Goal: Information Seeking & Learning: Learn about a topic

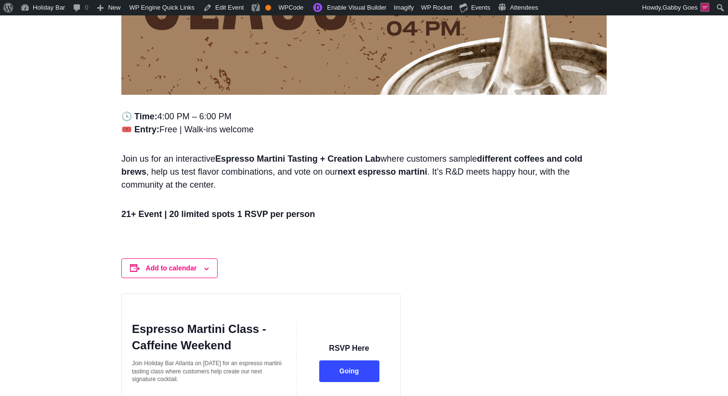
scroll to position [713, 0]
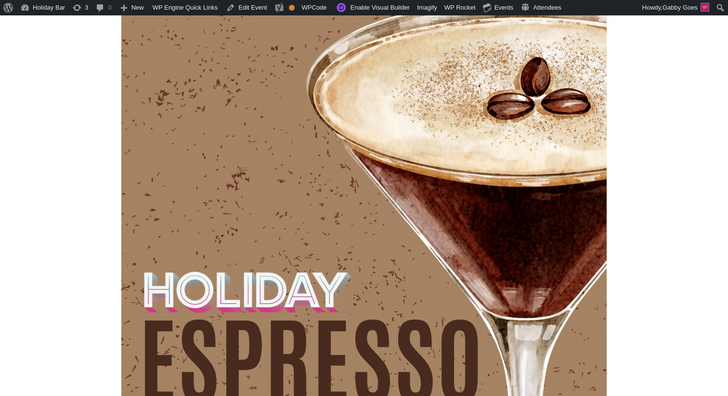
scroll to position [111, 0]
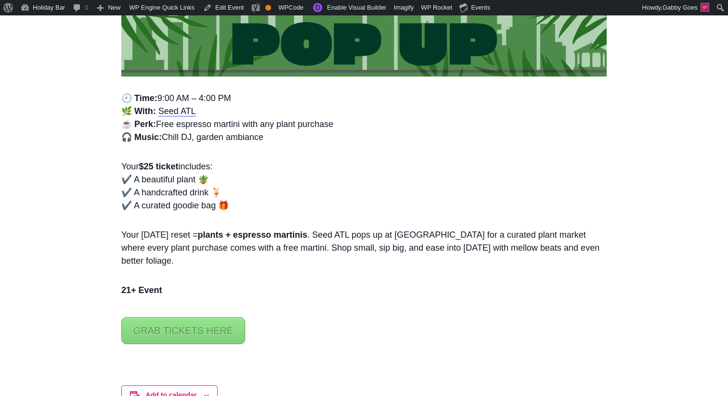
scroll to position [731, 0]
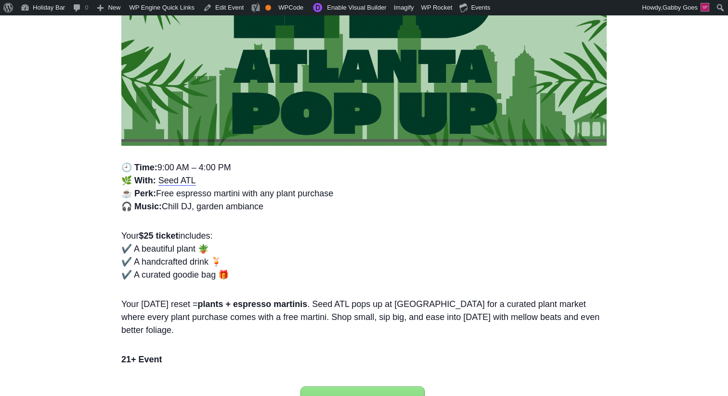
scroll to position [651, 0]
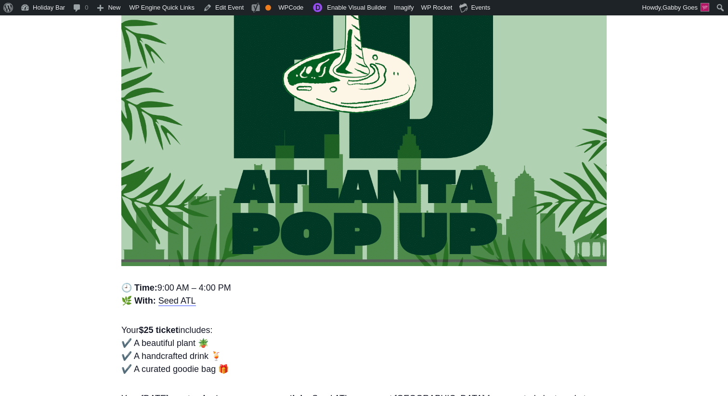
scroll to position [373, 0]
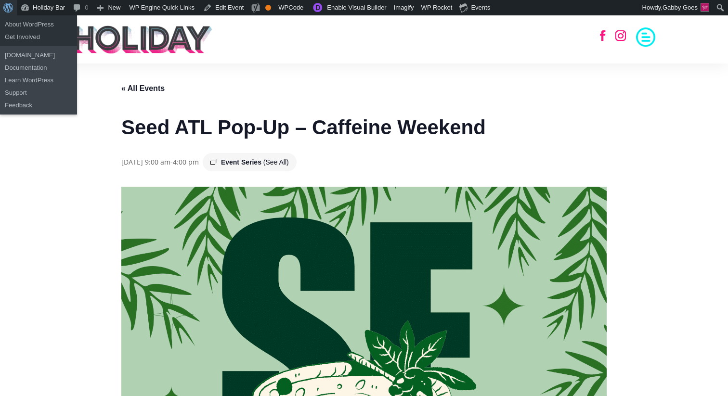
click at [8, 9] on span "Toolbar" at bounding box center [6, 6] width 7 height 13
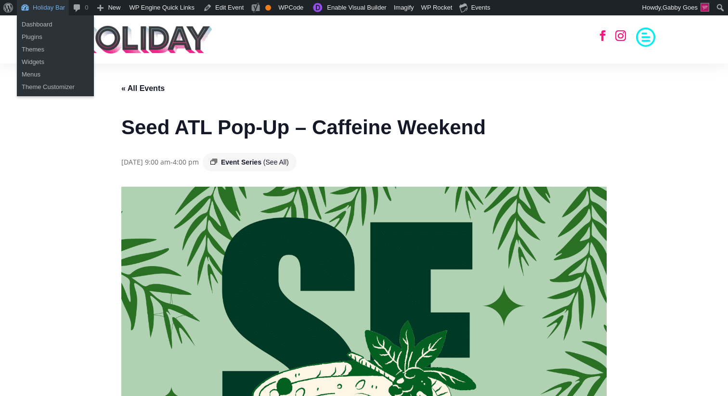
click at [38, 10] on link "Holiday Bar" at bounding box center [43, 7] width 52 height 15
click at [40, 23] on link "Dashboard" at bounding box center [55, 24] width 77 height 13
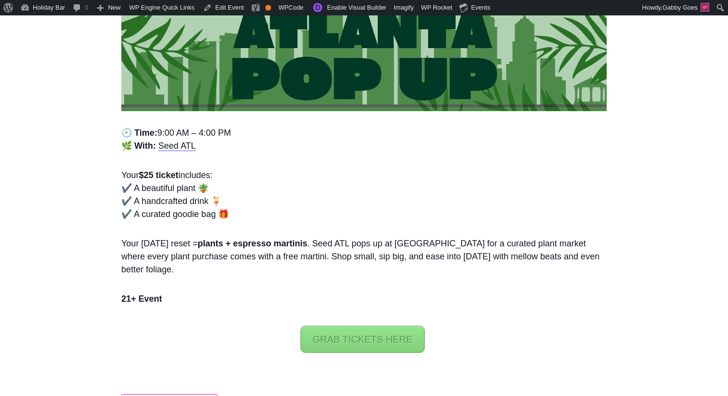
scroll to position [746, 0]
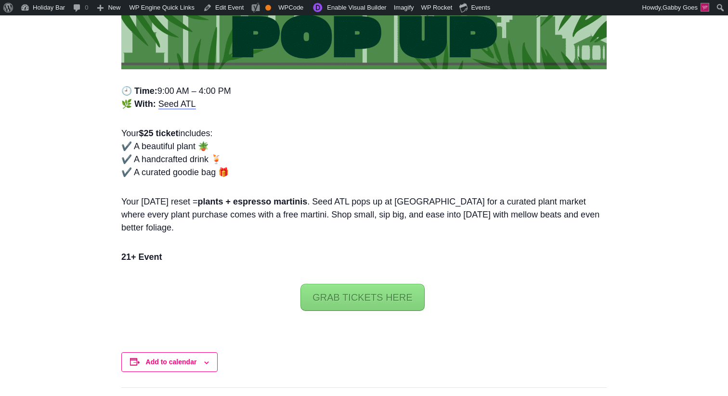
click at [375, 301] on link "GRAB TICKETS HERE" at bounding box center [363, 297] width 124 height 27
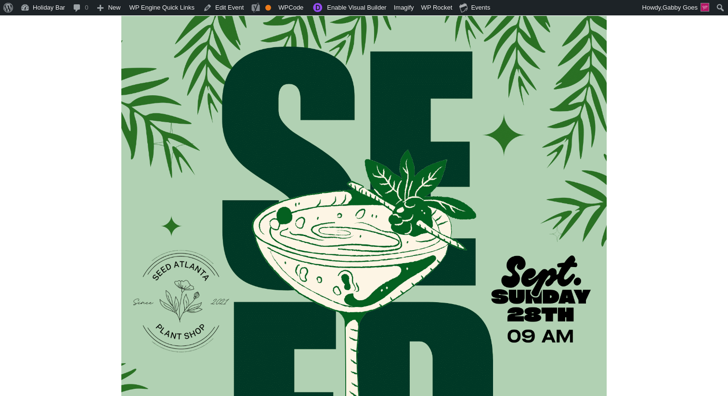
scroll to position [257, 0]
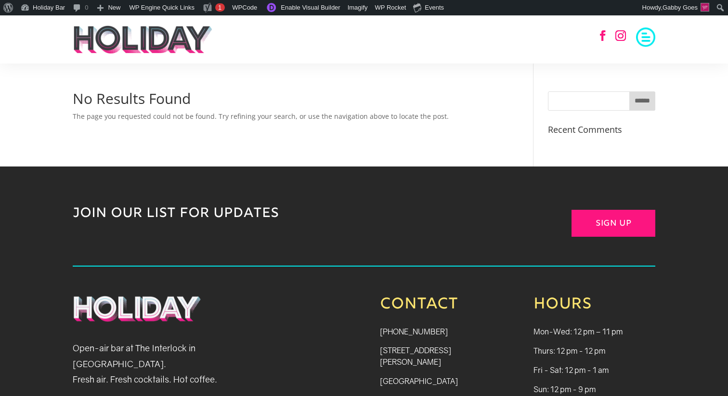
click at [646, 34] on span at bounding box center [645, 35] width 19 height 19
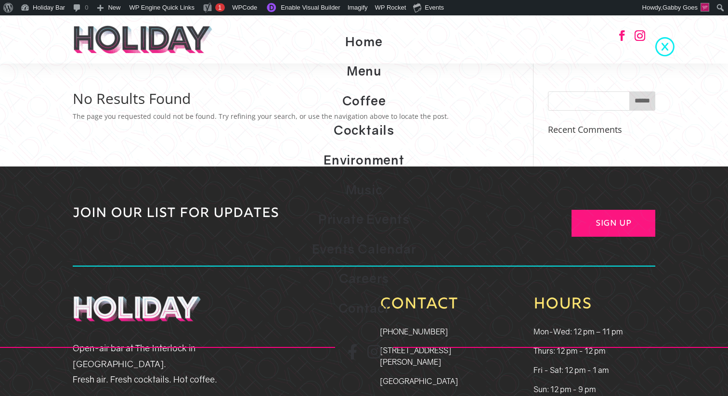
click at [362, 251] on link "Events Calendar" at bounding box center [364, 250] width 728 height 30
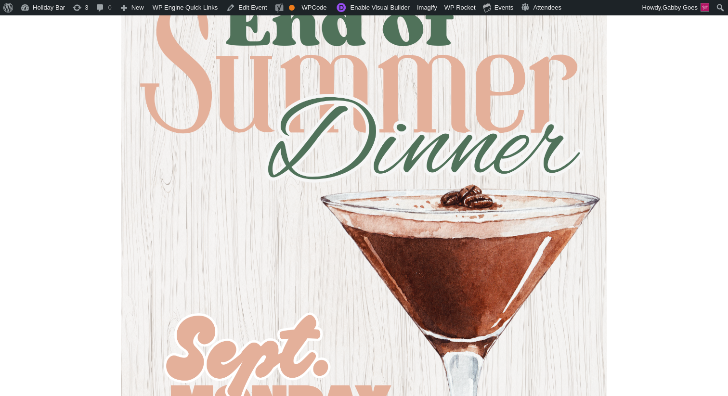
scroll to position [176, 0]
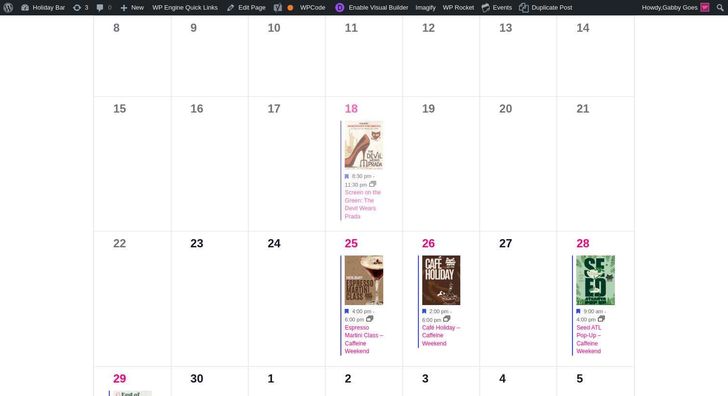
scroll to position [659, 0]
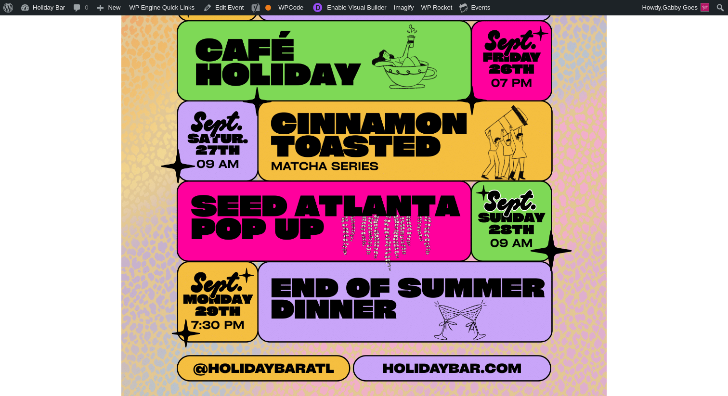
scroll to position [390, 0]
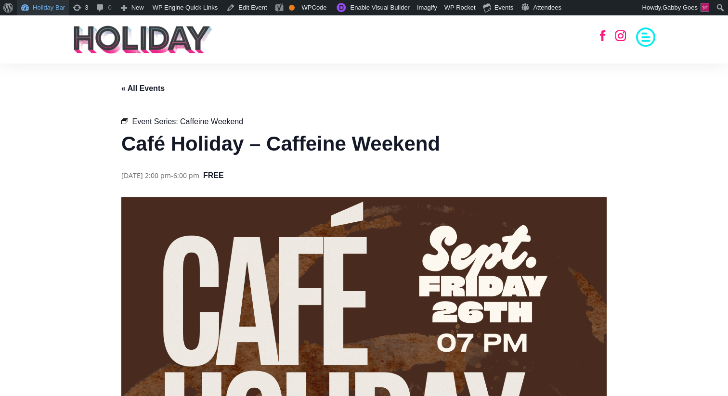
click at [55, 8] on link "Holiday Bar" at bounding box center [43, 7] width 52 height 15
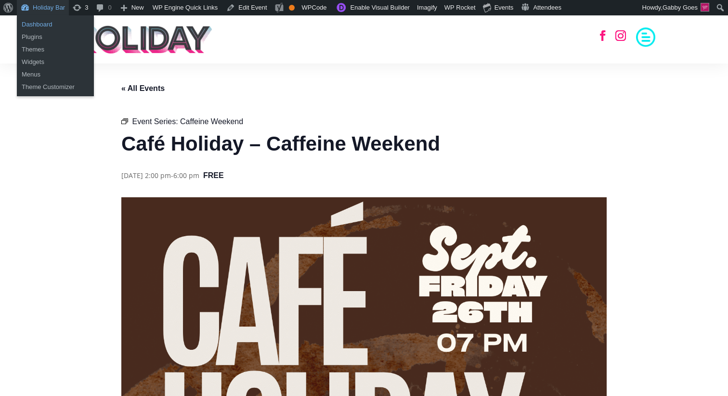
click at [50, 24] on link "Dashboard" at bounding box center [55, 24] width 77 height 13
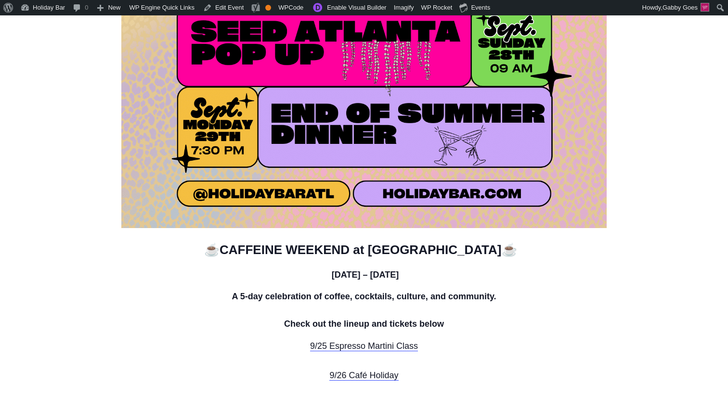
scroll to position [679, 0]
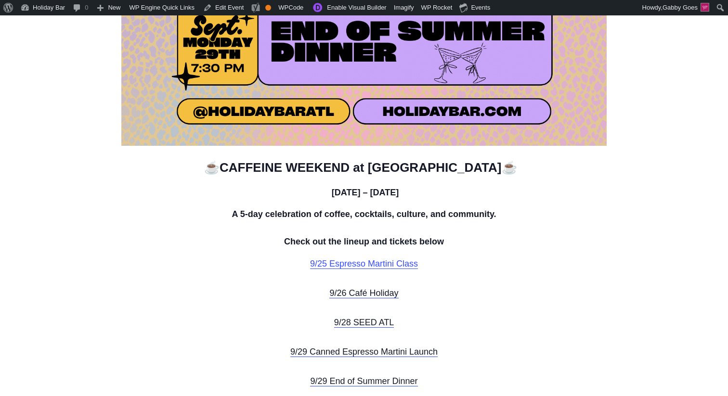
click at [334, 266] on link "9/25 Espresso Martini Class" at bounding box center [364, 264] width 108 height 10
click at [337, 296] on link "9/26 Café Holiday" at bounding box center [363, 293] width 69 height 10
click at [342, 321] on link "9/28 SEED ATL" at bounding box center [364, 323] width 60 height 10
click at [342, 352] on link "9/29 Canned Espresso Martini Launch" at bounding box center [363, 352] width 147 height 10
click at [341, 383] on link "9/29 End of Summer Dinner" at bounding box center [363, 382] width 107 height 10
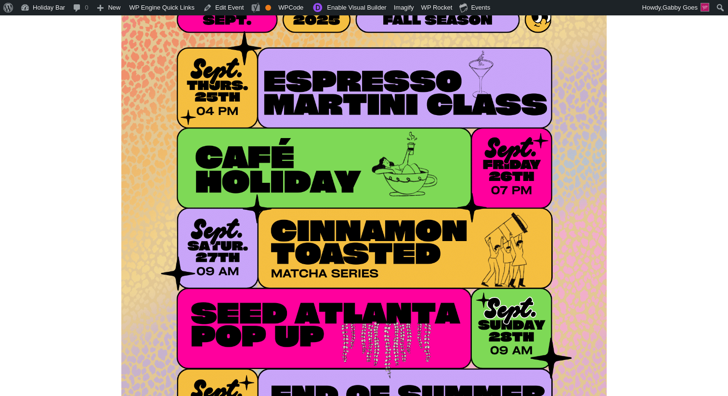
scroll to position [0, 0]
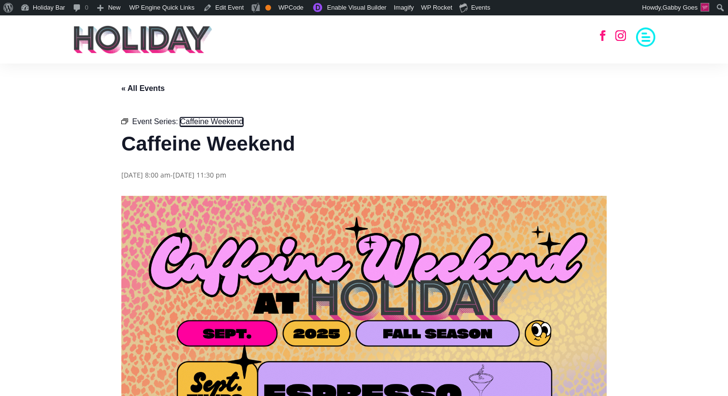
click at [188, 121] on span "Caffeine Weekend" at bounding box center [211, 122] width 63 height 8
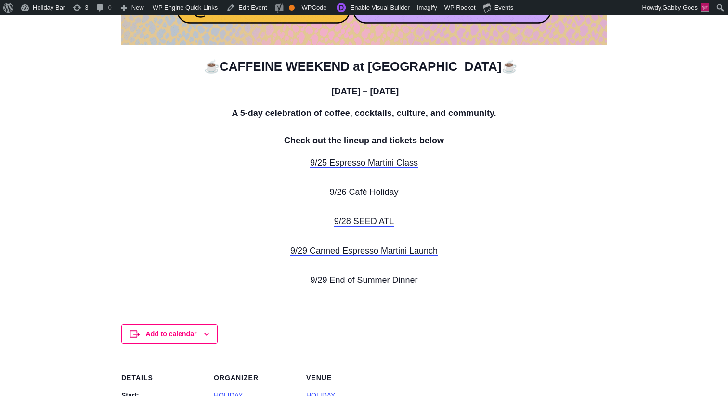
scroll to position [779, 0]
click at [388, 167] on link "9/25 Espresso Martini Class" at bounding box center [364, 163] width 108 height 10
click at [344, 191] on link "9/26 Café Holiday" at bounding box center [363, 193] width 69 height 10
click at [348, 222] on link "9/28 SEED ATL" at bounding box center [364, 222] width 60 height 10
click at [353, 250] on link "9/29 Canned Espresso Martini Launch" at bounding box center [363, 252] width 147 height 10
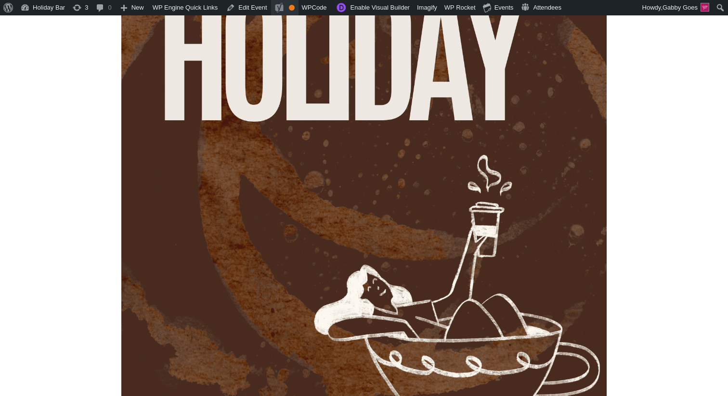
scroll to position [333, 0]
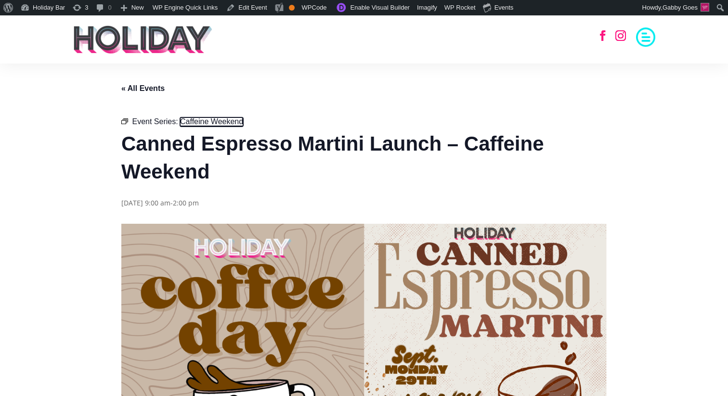
click at [222, 121] on span "Caffeine Weekend" at bounding box center [211, 122] width 63 height 8
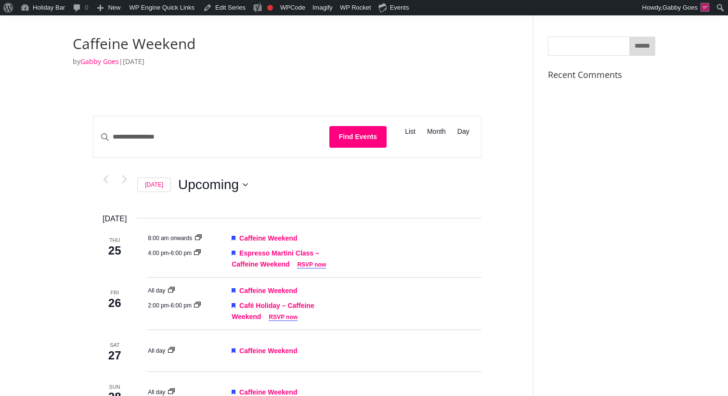
scroll to position [59, 0]
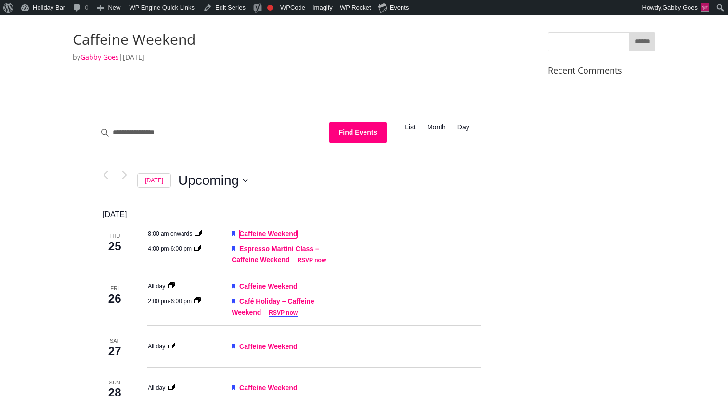
click at [276, 235] on link "Caffeine Weekend" at bounding box center [268, 234] width 58 height 8
